Goal: Find specific page/section: Find specific page/section

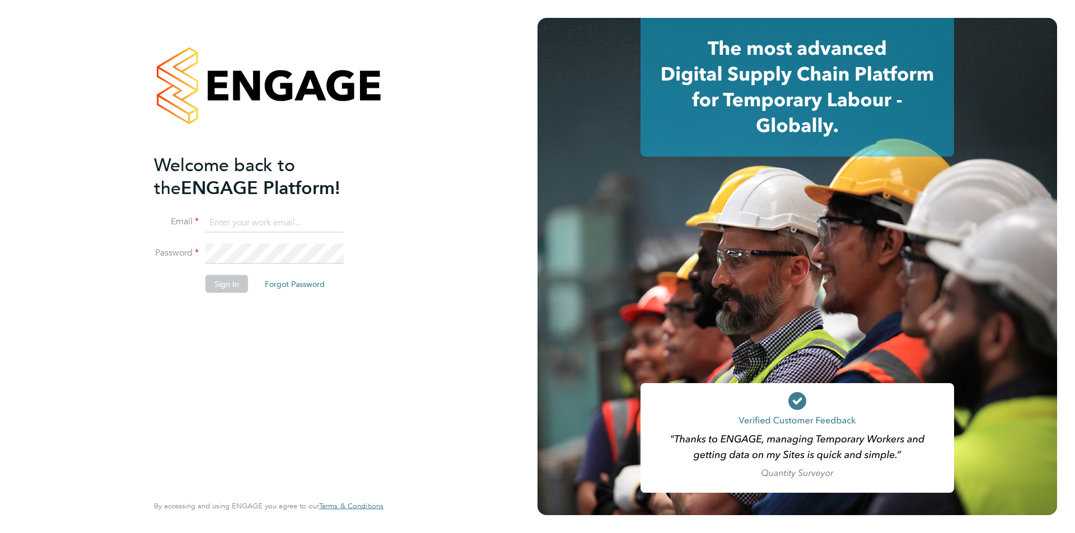
drag, startPoint x: 0, startPoint y: 0, endPoint x: 290, endPoint y: 223, distance: 366.1
click at [290, 223] on input at bounding box center [274, 223] width 138 height 20
type input "christopher.taylor@ncclondon.ac.uk"
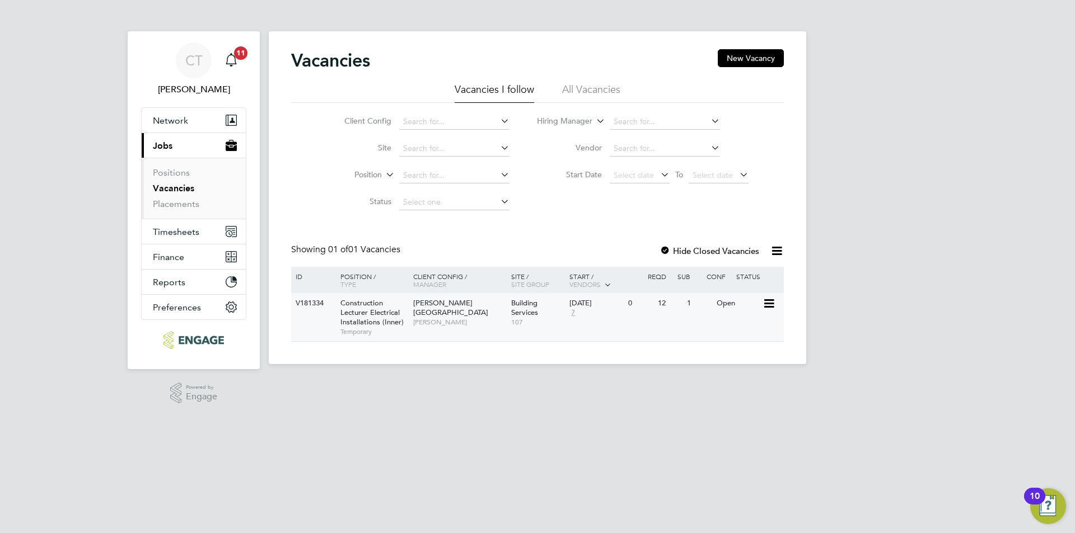
drag, startPoint x: 326, startPoint y: 307, endPoint x: 296, endPoint y: 304, distance: 30.9
click at [296, 304] on div "V181334" at bounding box center [312, 303] width 39 height 21
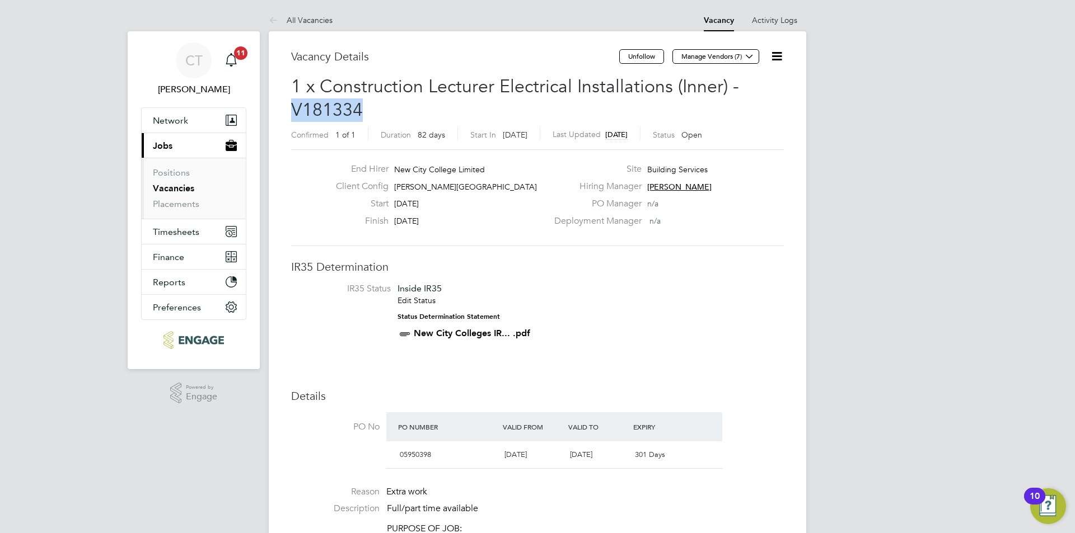
drag, startPoint x: 360, startPoint y: 102, endPoint x: 296, endPoint y: 111, distance: 65.0
click at [296, 111] on span "1 x Construction Lecturer Electrical Installations (Inner) - V181334" at bounding box center [515, 98] width 448 height 45
copy span "V181334"
